Goal: Task Accomplishment & Management: Use online tool/utility

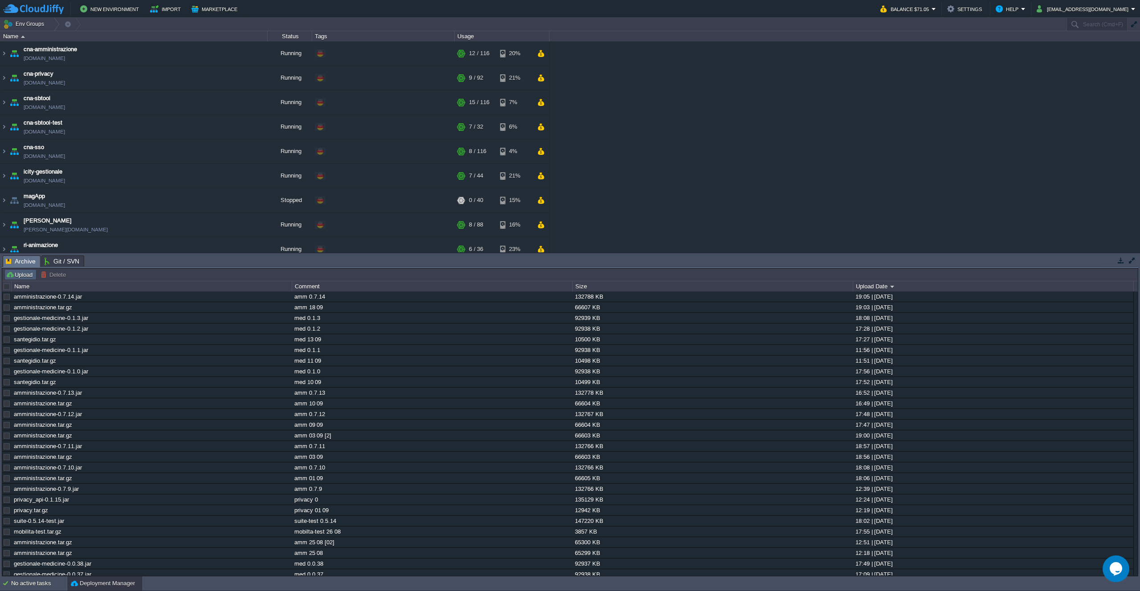
click at [19, 275] on button "Upload" at bounding box center [20, 275] width 29 height 8
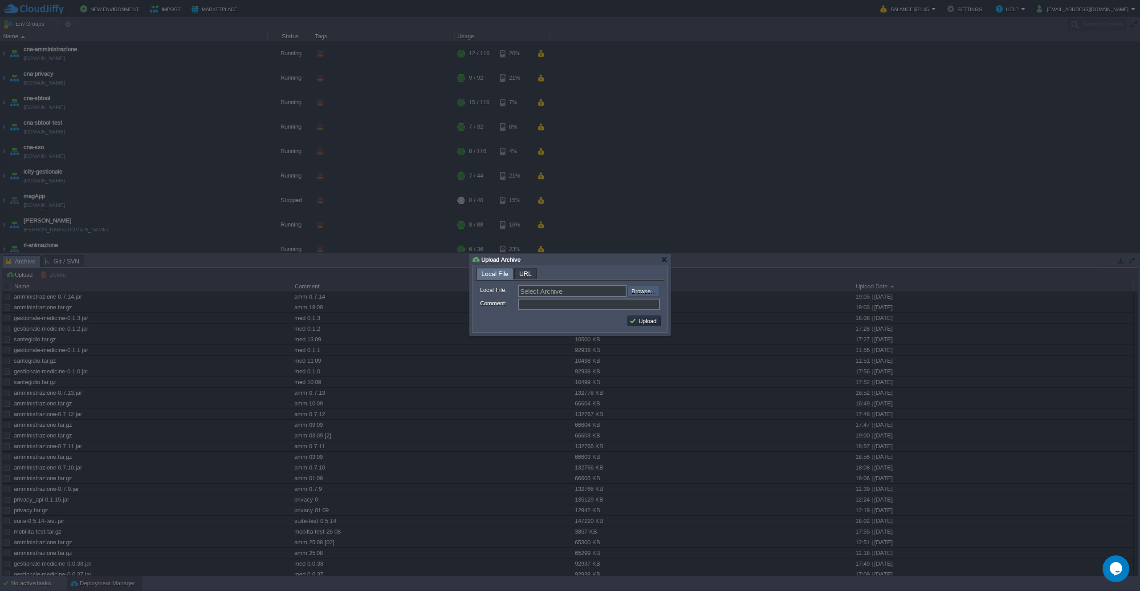
click at [648, 292] on input "file" at bounding box center [603, 291] width 113 height 11
type input "C:\fakepath\amministrazione-0.7.15.jar"
type input "amministrazione-0.7.15.jar"
type input "amm 0.7.15"
click at [646, 322] on button "Upload" at bounding box center [644, 321] width 30 height 8
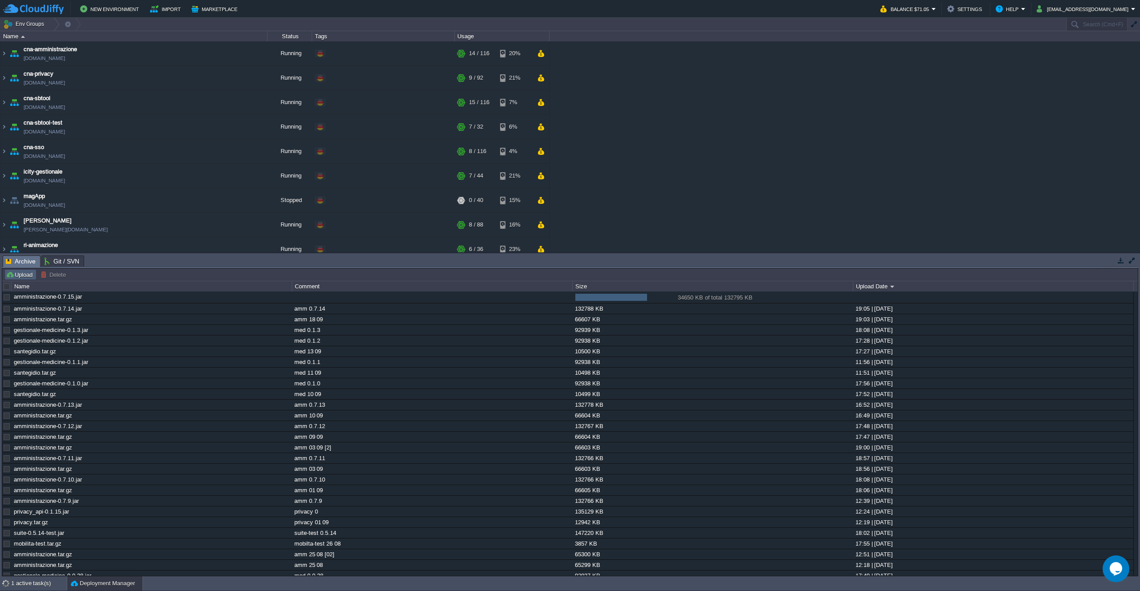
click at [20, 272] on button "Upload" at bounding box center [20, 275] width 29 height 8
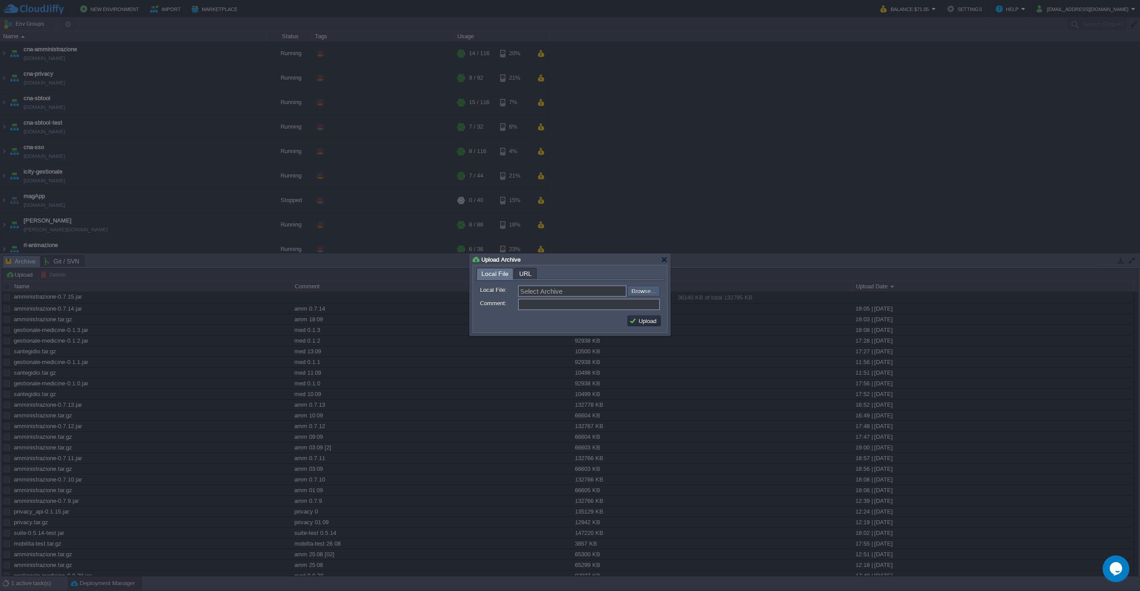
click at [650, 288] on input "file" at bounding box center [603, 291] width 113 height 11
type input "C:\fakepath\suite-0.5.15.jar"
type input "suite-0.5.15.jar"
type input "suite 0.5.15"
click at [643, 321] on button "Upload" at bounding box center [644, 321] width 30 height 8
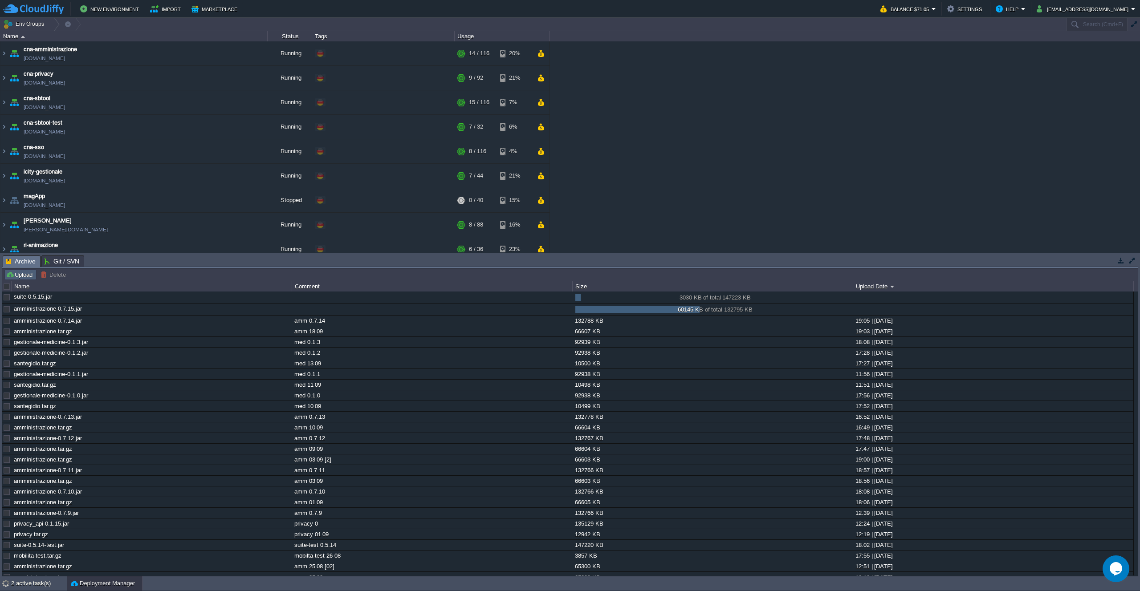
click at [15, 273] on button "Upload" at bounding box center [20, 275] width 29 height 8
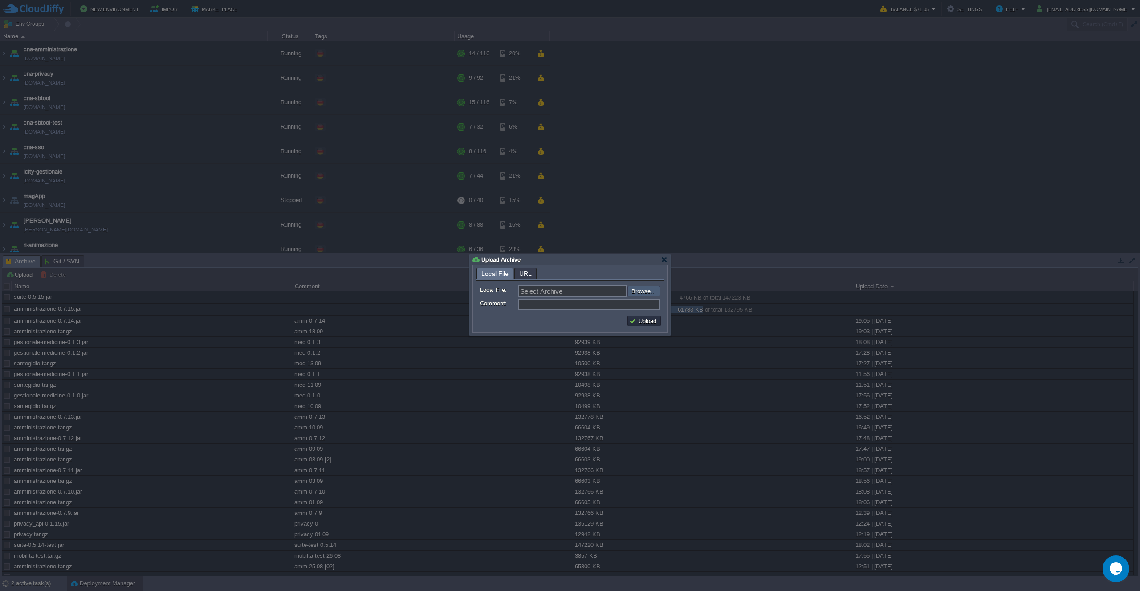
click at [632, 289] on input "file" at bounding box center [603, 291] width 113 height 11
type input "C:\fakepath\mobilita.tar.gz"
type input "mobilita.tar.gz"
type input "suite 23 09"
click at [651, 325] on button "Upload" at bounding box center [644, 321] width 30 height 8
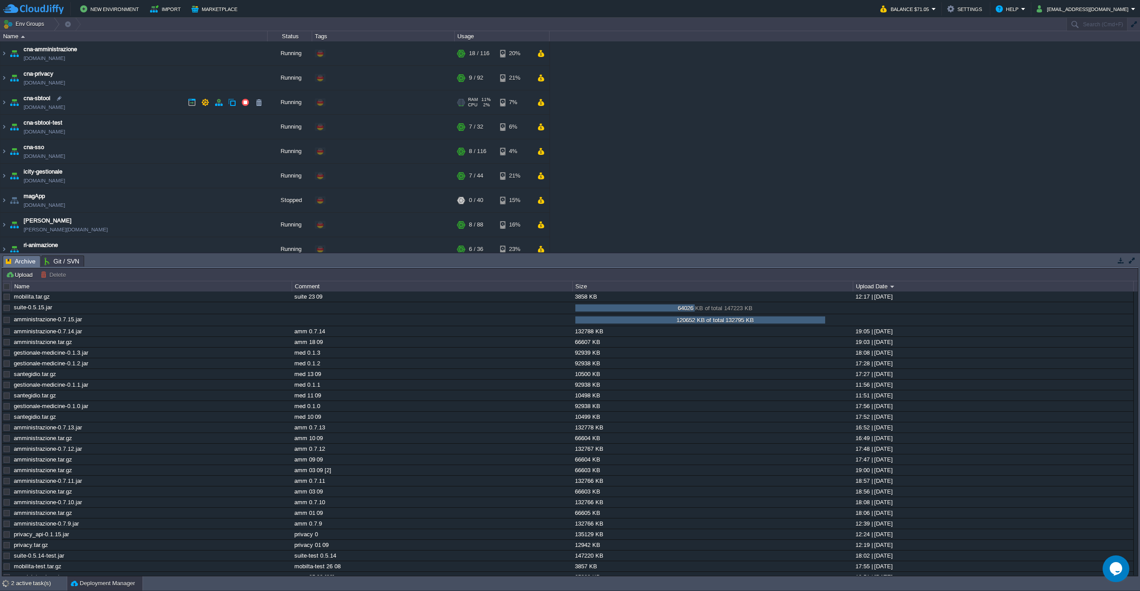
click at [780, 162] on div "cna-amministrazione [DOMAIN_NAME] Running + Add to Env Group RAM 9% CPU 9% 18 /…" at bounding box center [570, 146] width 1140 height 211
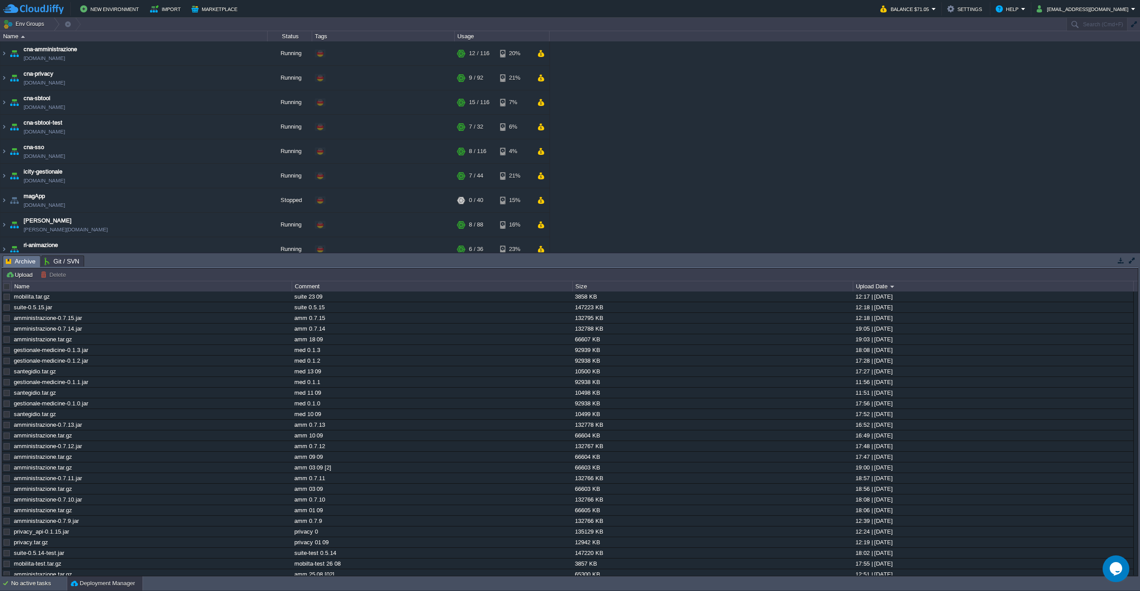
click at [791, 117] on div "cna-amministrazione [DOMAIN_NAME] Running + Add to Env Group RAM 9% CPU 1% 12 /…" at bounding box center [570, 146] width 1140 height 211
